Goal: Task Accomplishment & Management: Use online tool/utility

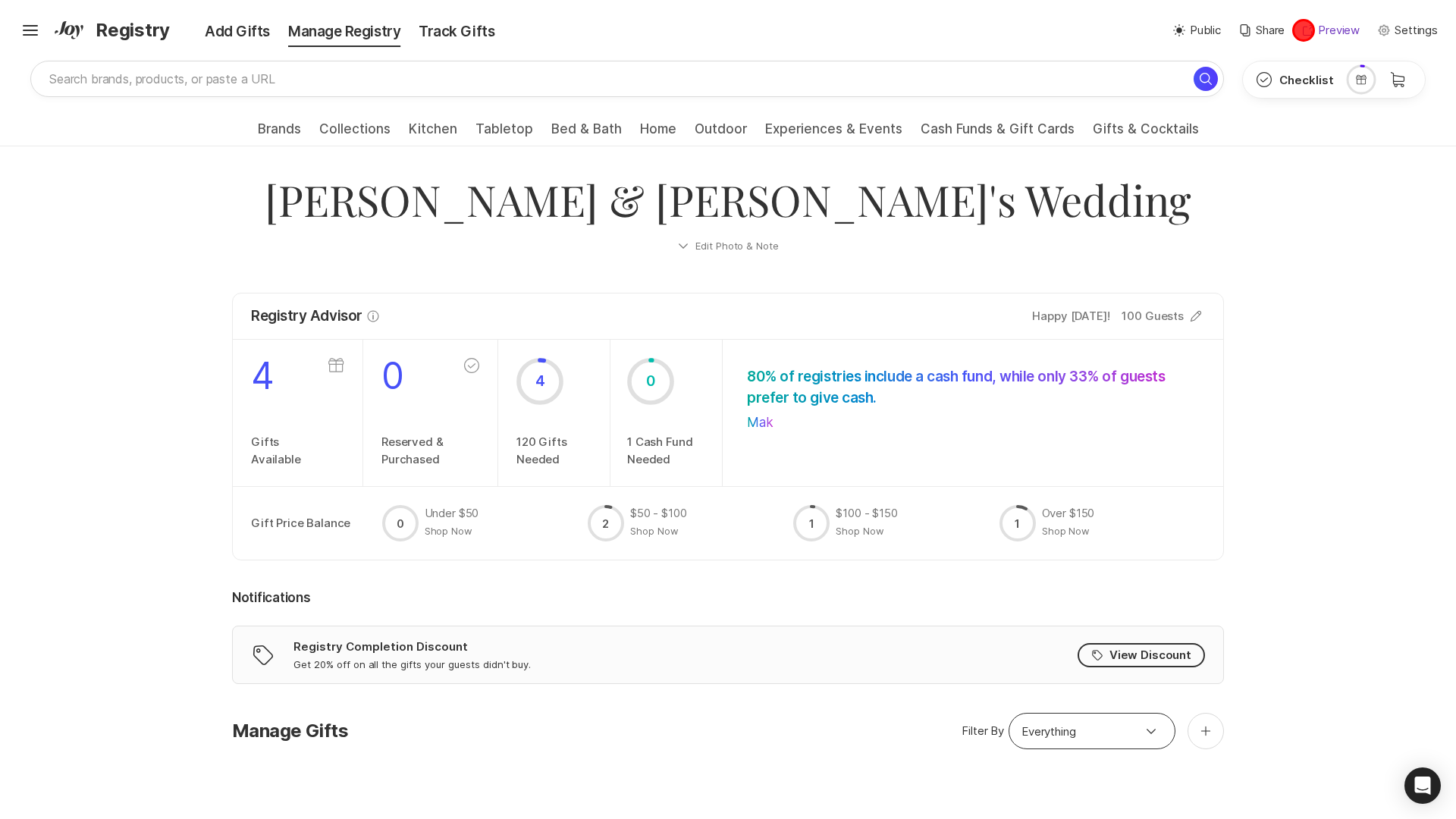
click at [1304, 30] on icon at bounding box center [1308, 30] width 11 height 11
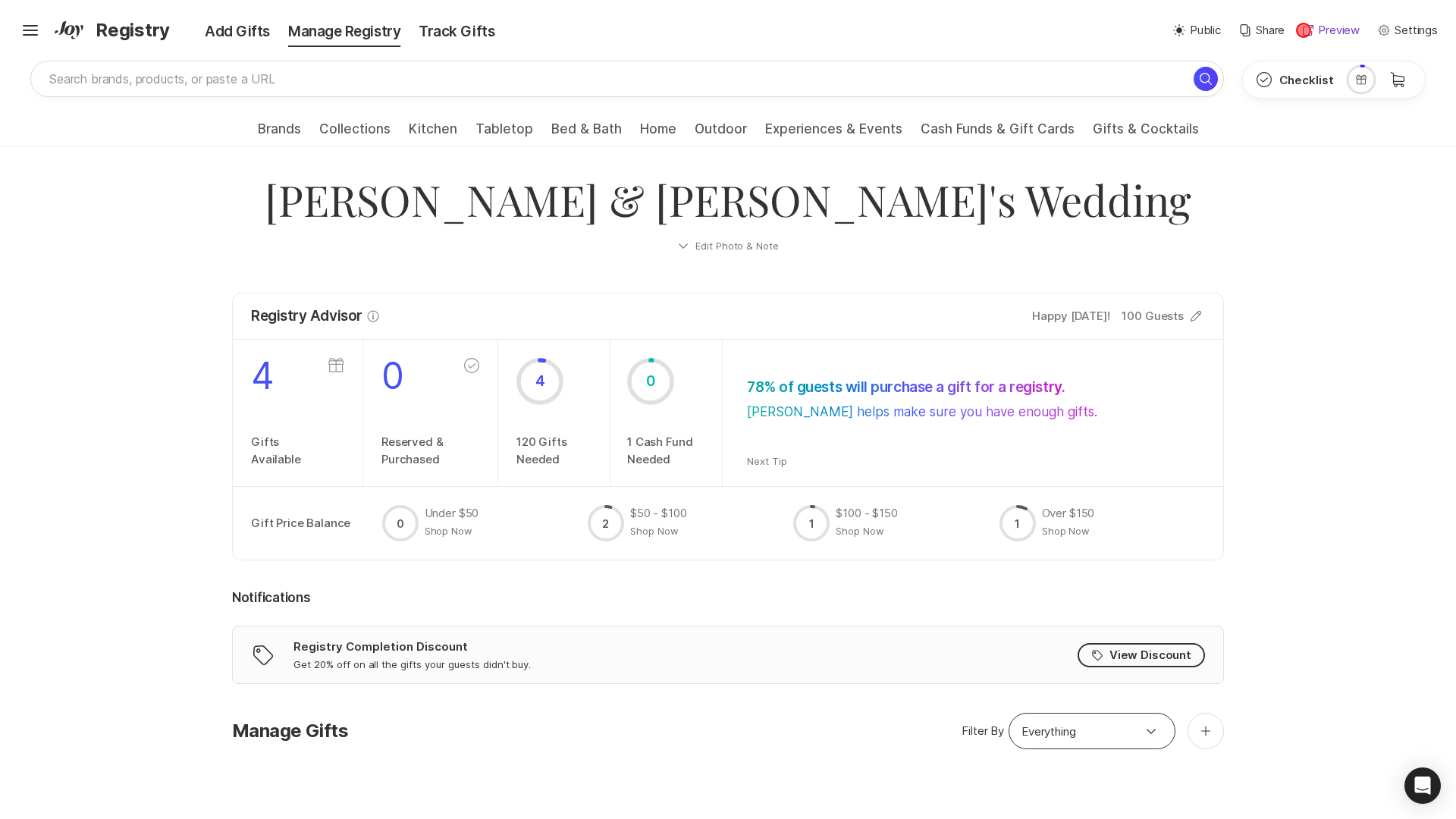
click at [1304, 30] on icon at bounding box center [1308, 30] width 11 height 11
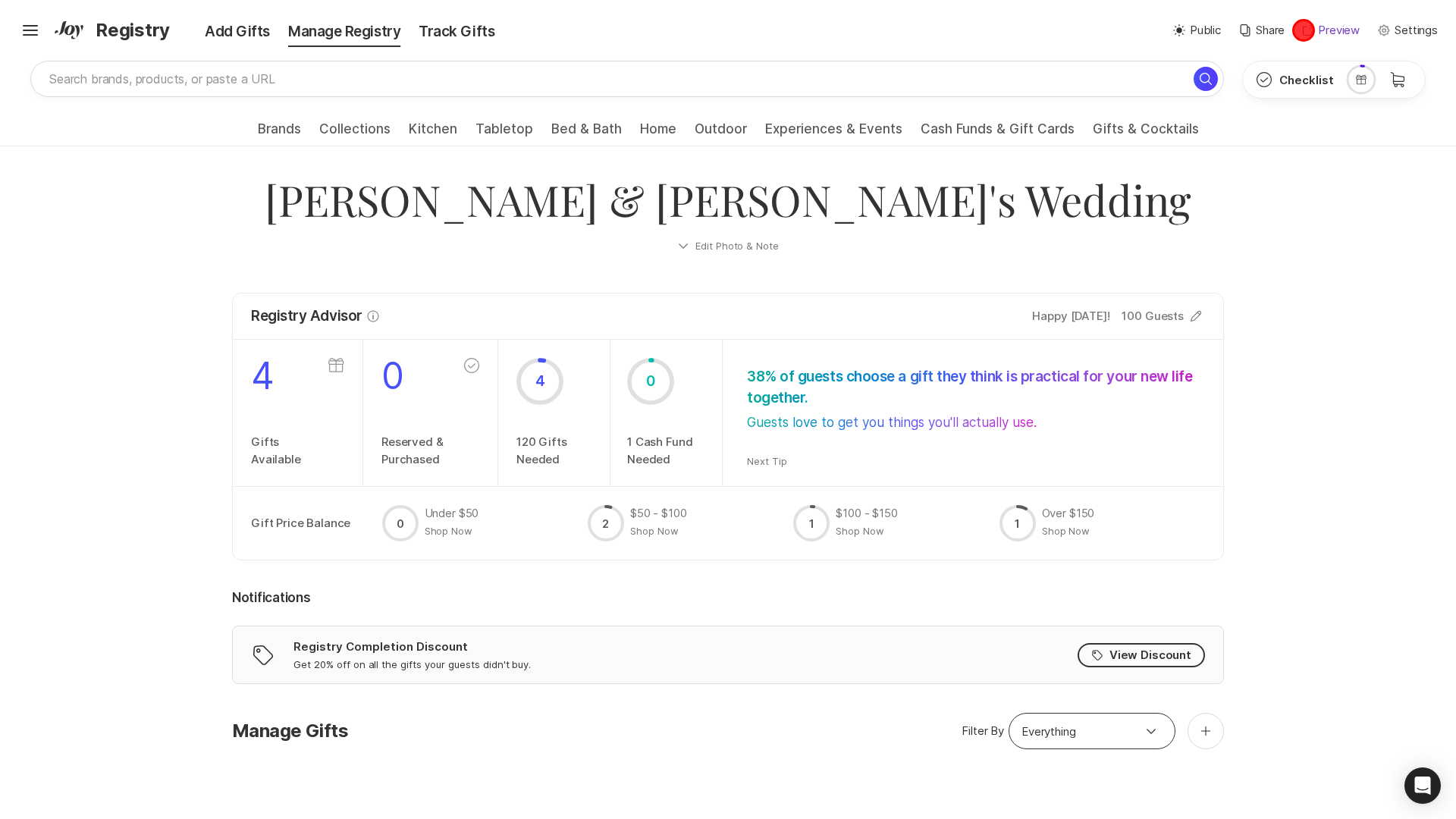
click at [1304, 30] on icon at bounding box center [1308, 30] width 11 height 11
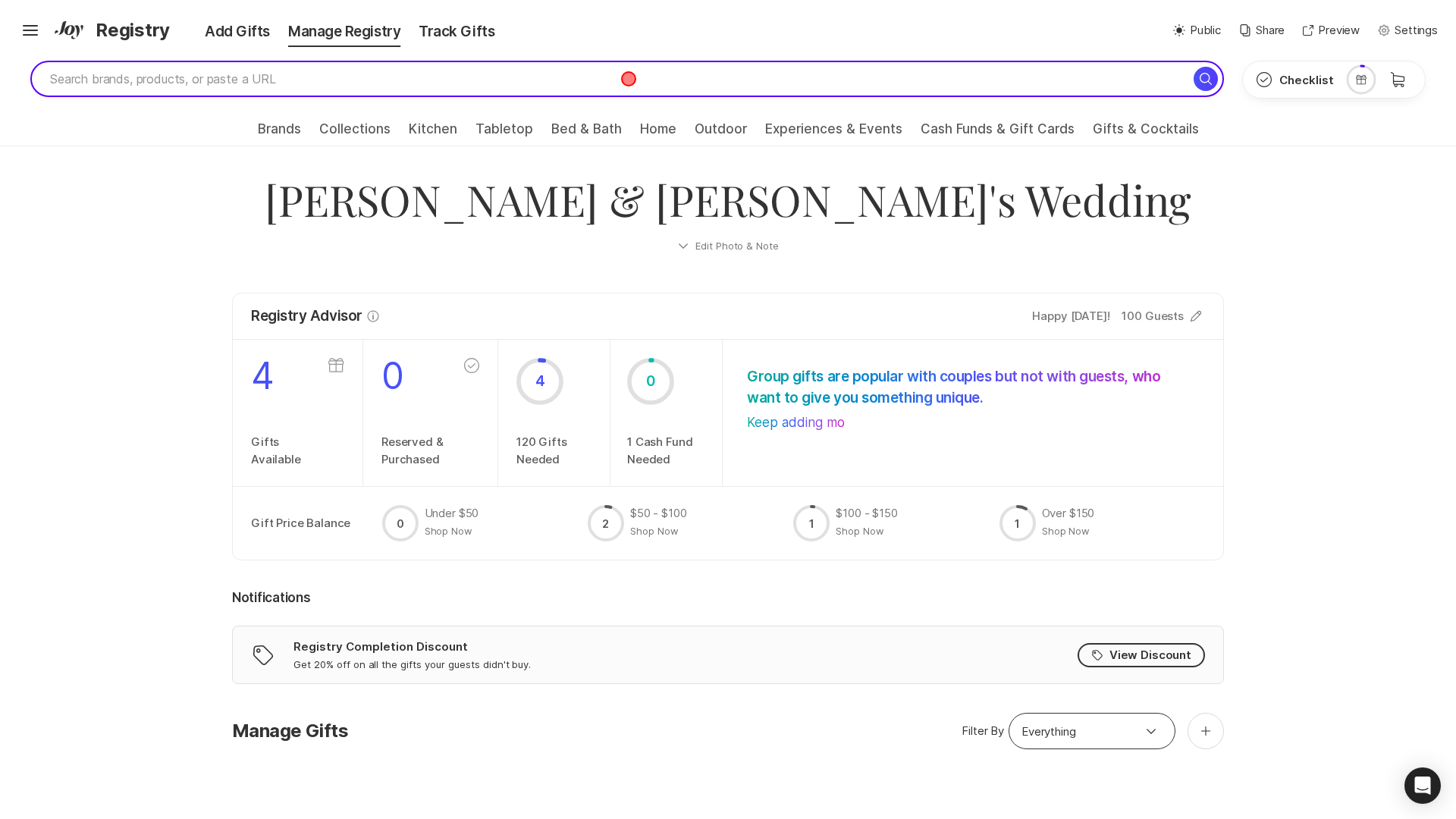
click at [628, 79] on input "search" at bounding box center [627, 79] width 1194 height 37
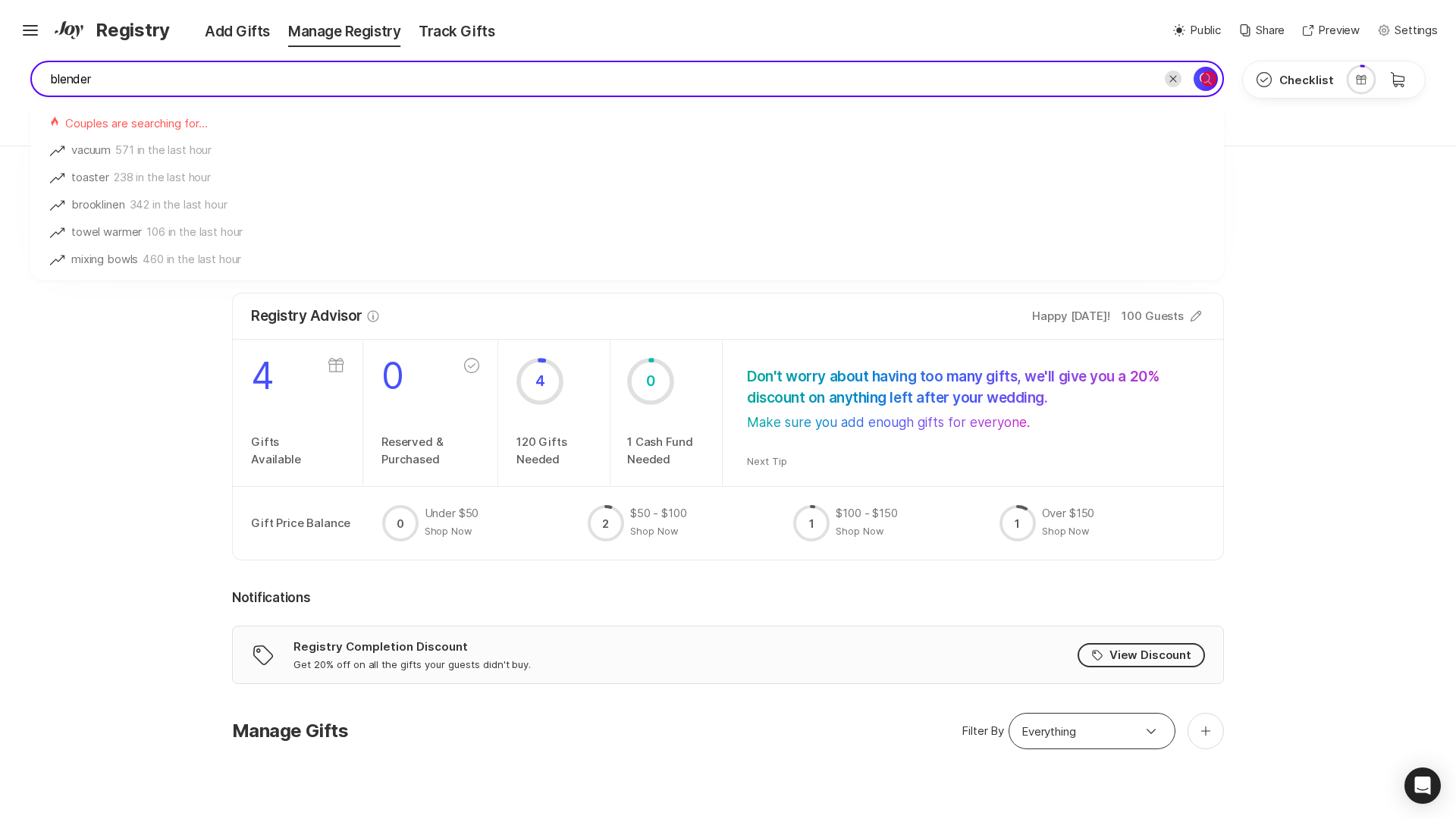
type input "blender"
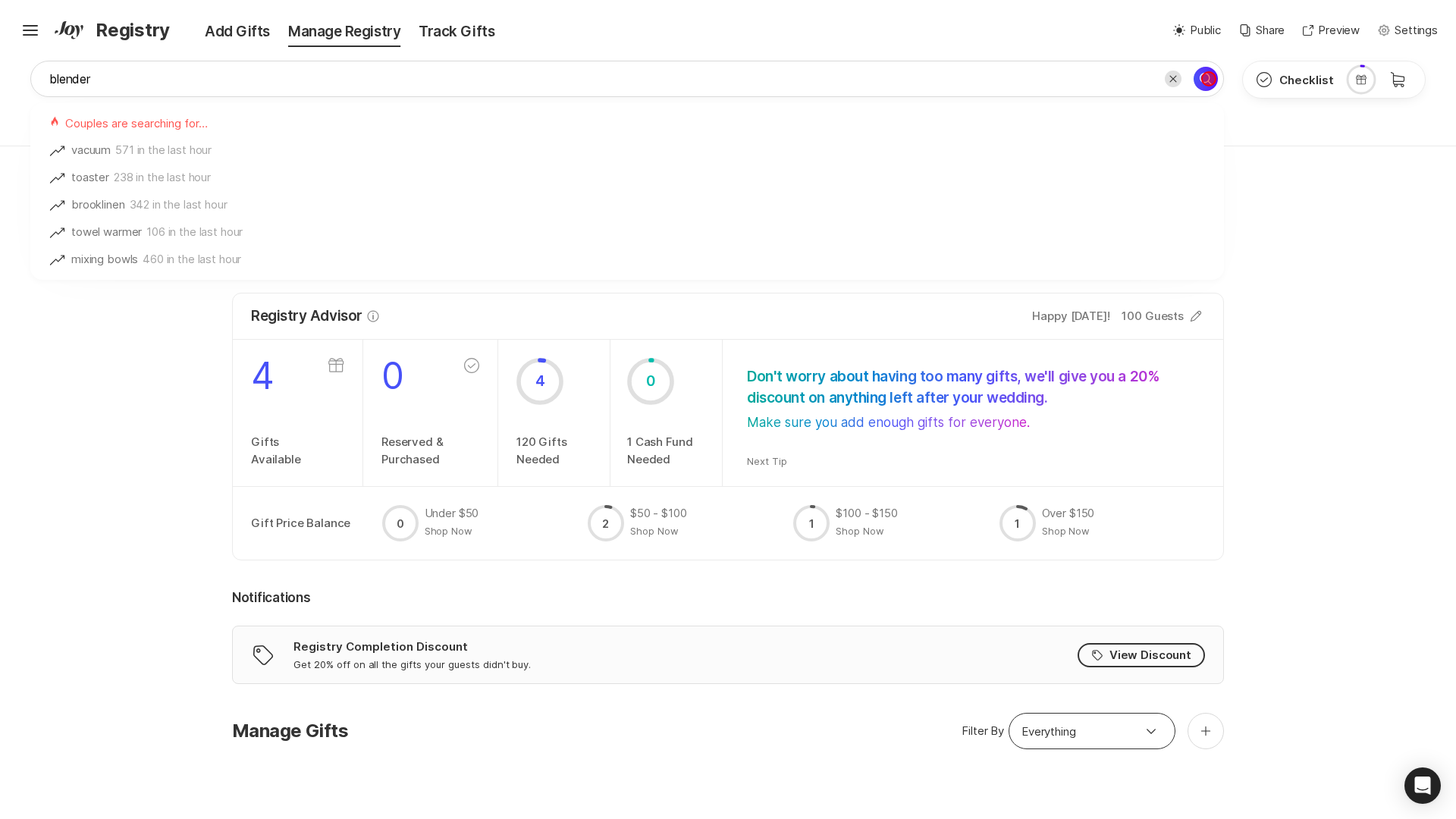
click at [1208, 79] on icon "Search for" at bounding box center [1206, 79] width 18 height 18
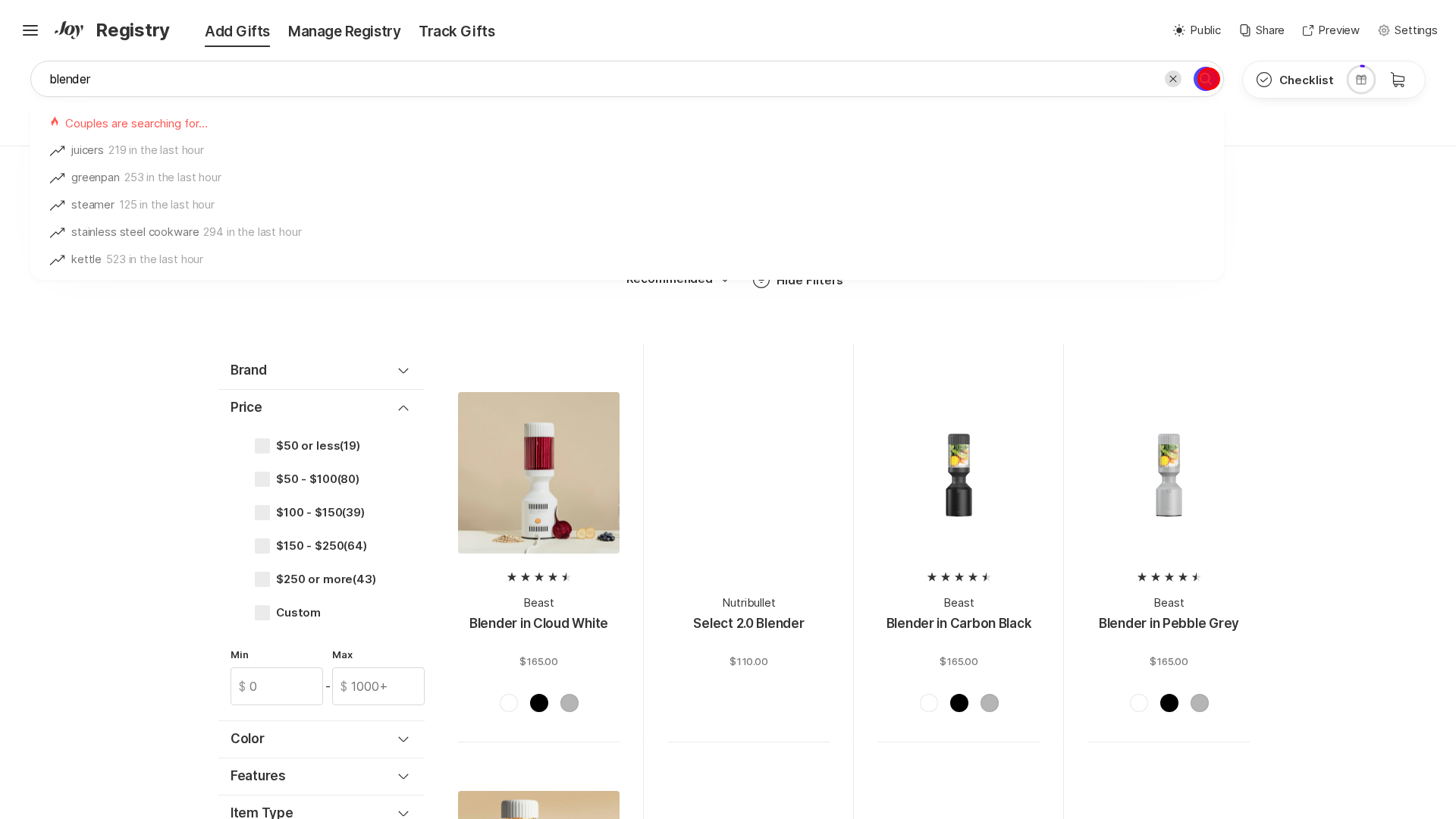
click at [1208, 79] on icon "Search for" at bounding box center [1206, 79] width 18 height 18
click at [749, 517] on div at bounding box center [749, 472] width 161 height 161
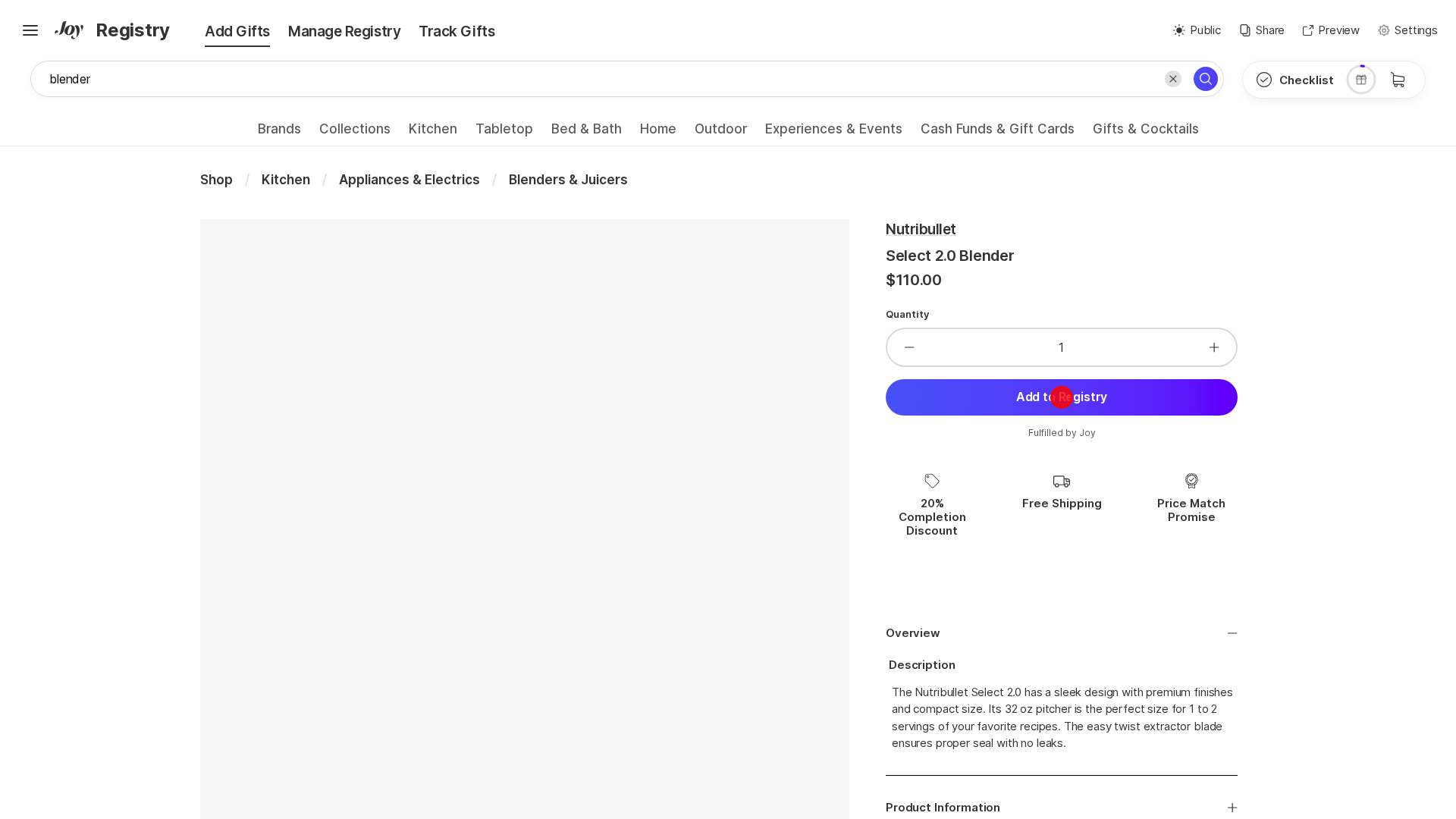
click at [1062, 396] on button "Add to Registry" at bounding box center [1062, 398] width 352 height 37
